Goal: Transaction & Acquisition: Purchase product/service

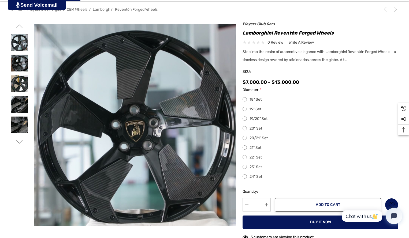
scroll to position [83, 0]
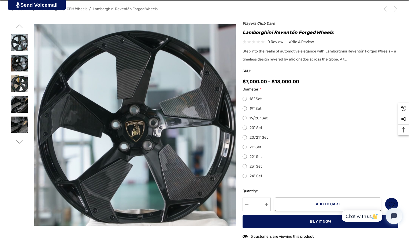
click at [244, 166] on label "23" Set" at bounding box center [321, 167] width 156 height 6
click at [245, 158] on label "22" Set" at bounding box center [321, 157] width 156 height 6
drag, startPoint x: 246, startPoint y: 82, endPoint x: 273, endPoint y: 83, distance: 26.6
click at [273, 83] on div "MSRP: $11,000.00 (You save: )" at bounding box center [321, 81] width 156 height 7
copy span "11,000.00"
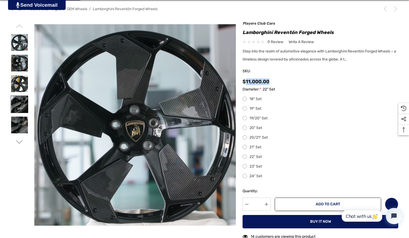
click at [19, 104] on img at bounding box center [19, 104] width 17 height 17
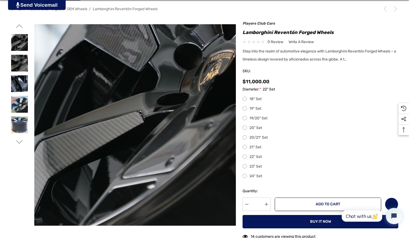
click at [245, 99] on label "18" Set" at bounding box center [321, 99] width 156 height 6
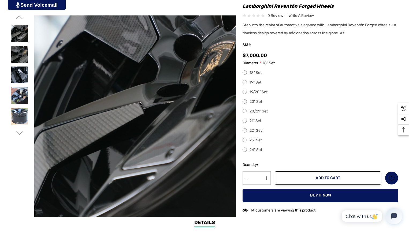
click at [20, 40] on img at bounding box center [19, 33] width 17 height 17
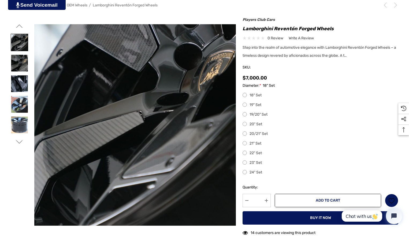
scroll to position [89, 0]
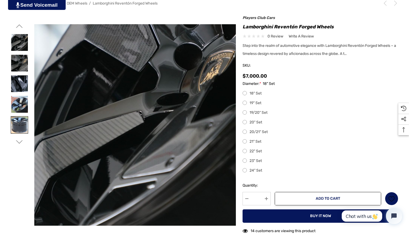
click at [17, 123] on img at bounding box center [19, 125] width 17 height 17
